Goal: Transaction & Acquisition: Purchase product/service

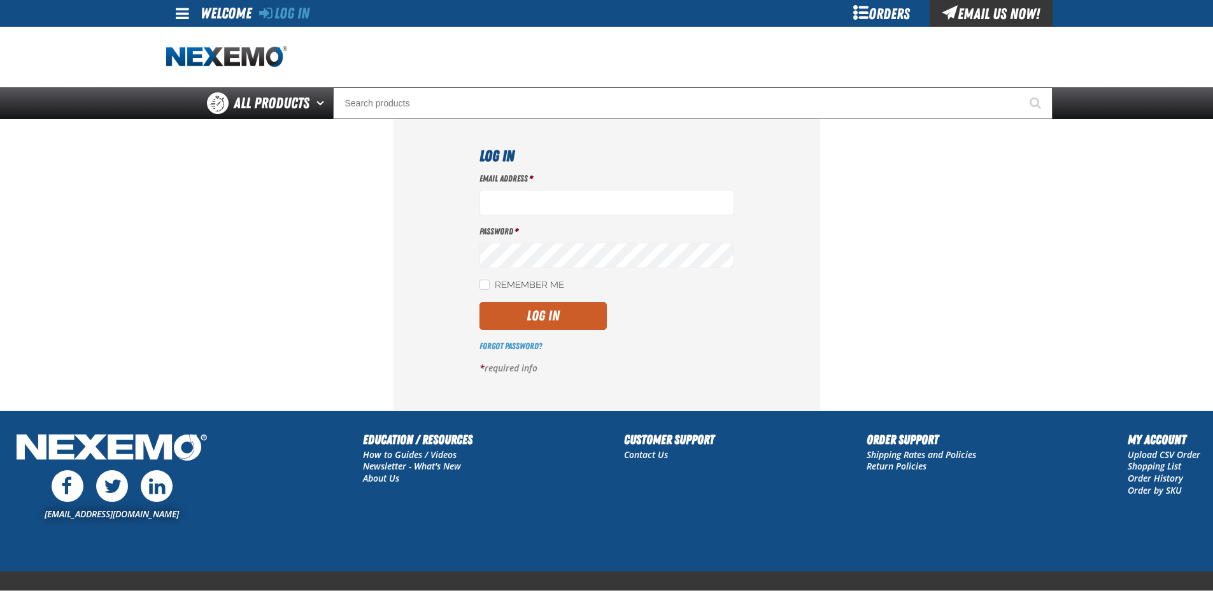
type input "[EMAIL_ADDRESS][DOMAIN_NAME]"
click at [552, 313] on button "Log In" at bounding box center [542, 316] width 127 height 28
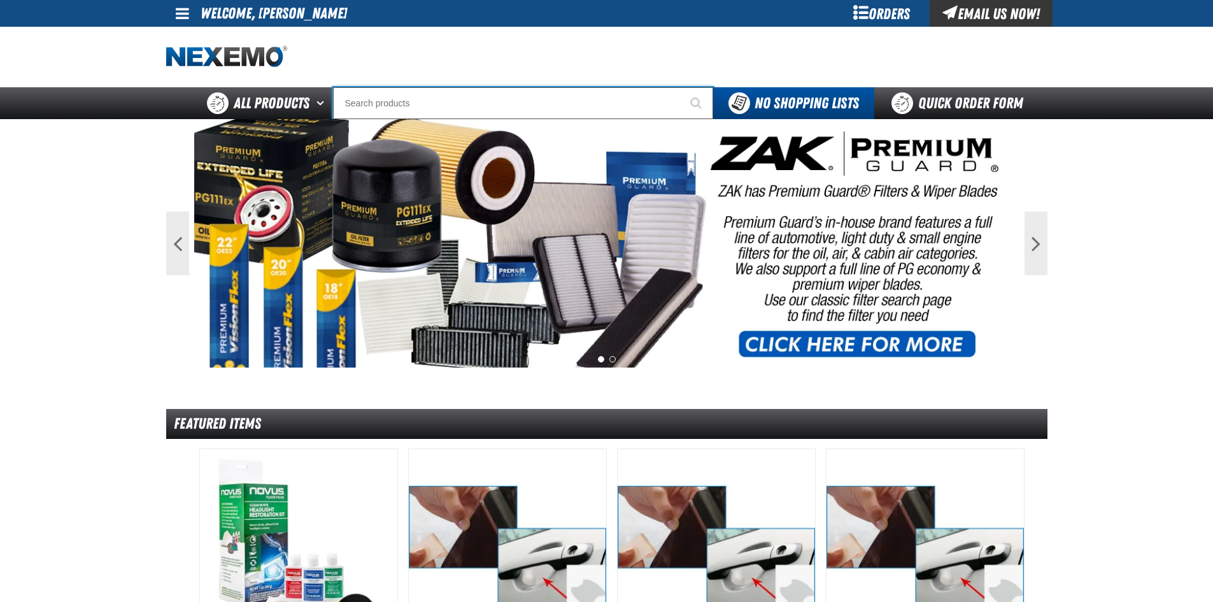
click at [409, 106] on input "Search" at bounding box center [523, 103] width 380 height 32
type input "M"
type input "BM"
type input "BMW"
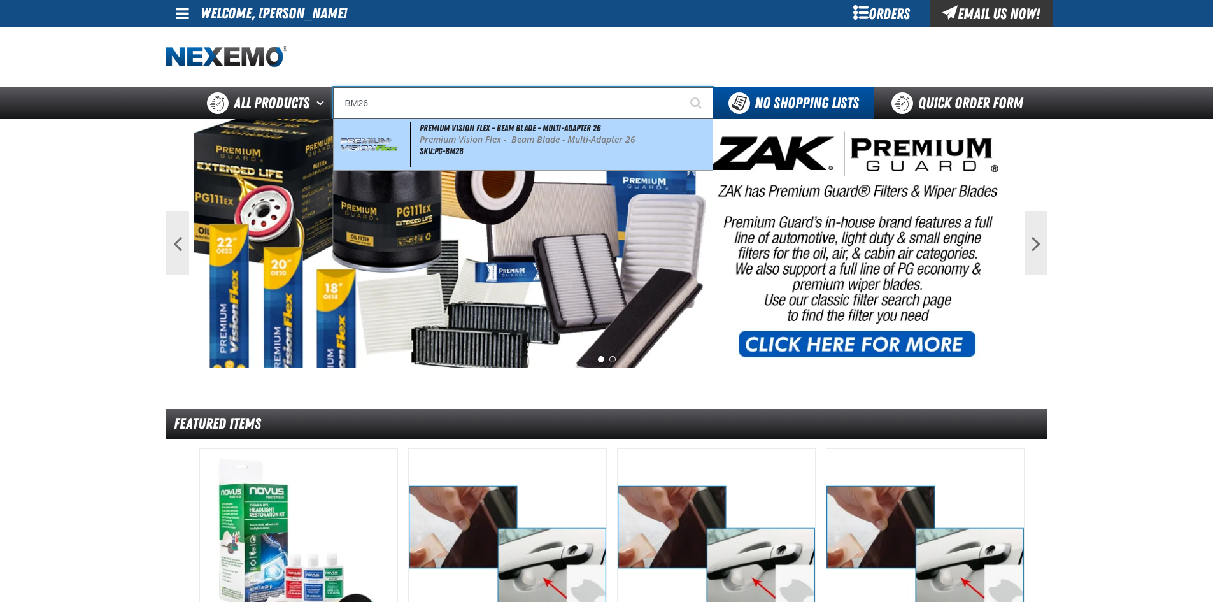
click at [440, 146] on span "SKU:PG-BM26" at bounding box center [441, 151] width 43 height 10
type input "Premium Vision Flex - Beam Blade - Multi-Adapter 26"
